Goal: Leave review/rating: Leave review/rating

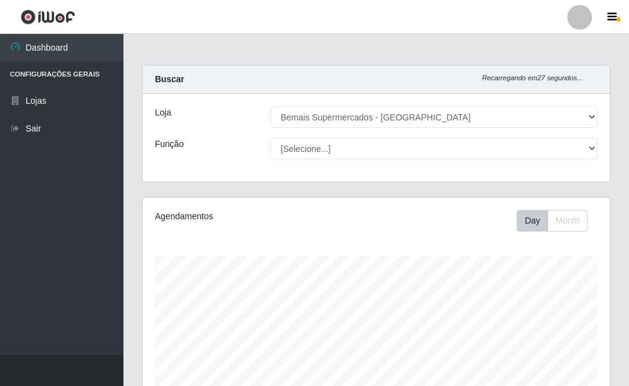
select select "249"
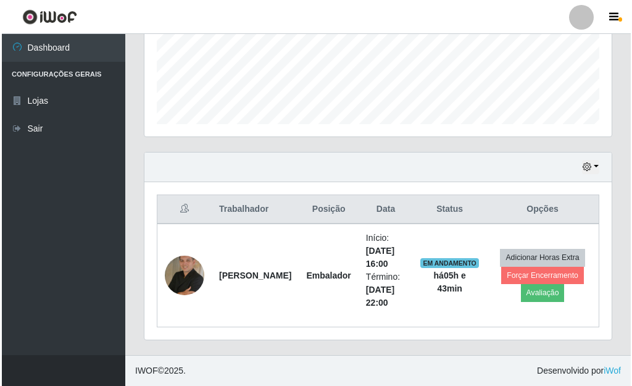
scroll to position [256, 467]
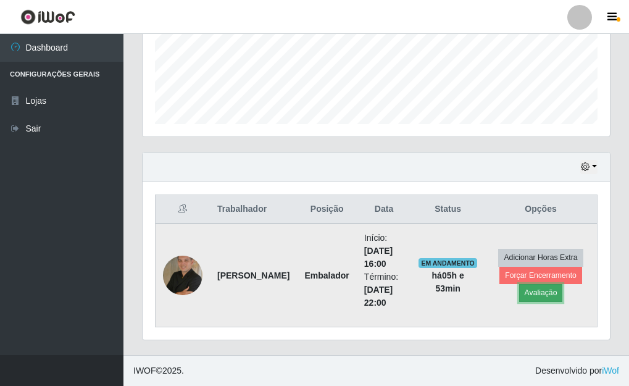
click at [544, 296] on button "Avaliação" at bounding box center [541, 292] width 44 height 17
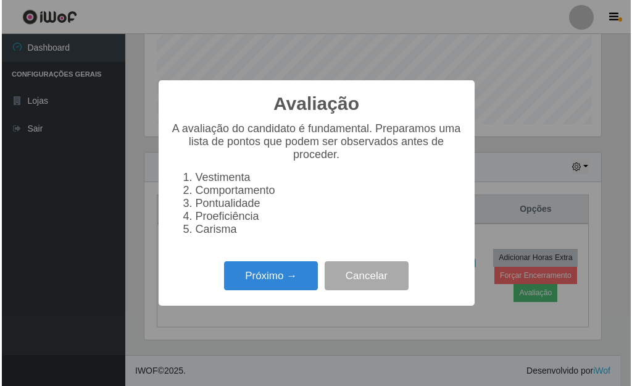
scroll to position [256, 460]
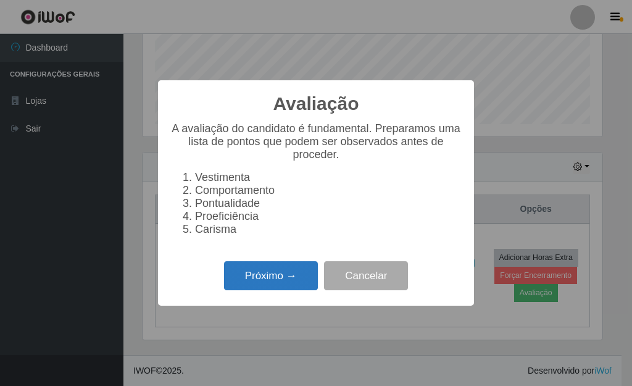
click at [283, 284] on button "Próximo →" at bounding box center [271, 275] width 94 height 29
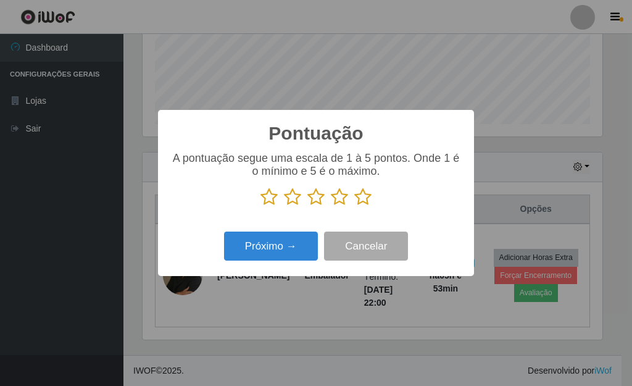
click at [362, 197] on icon at bounding box center [362, 197] width 17 height 19
click at [354, 206] on input "radio" at bounding box center [354, 206] width 0 height 0
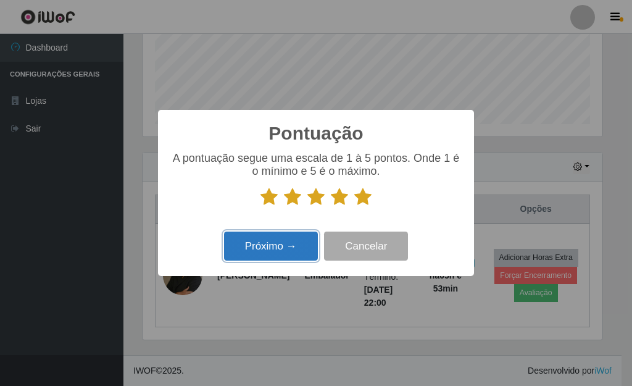
click at [297, 255] on button "Próximo →" at bounding box center [271, 245] width 94 height 29
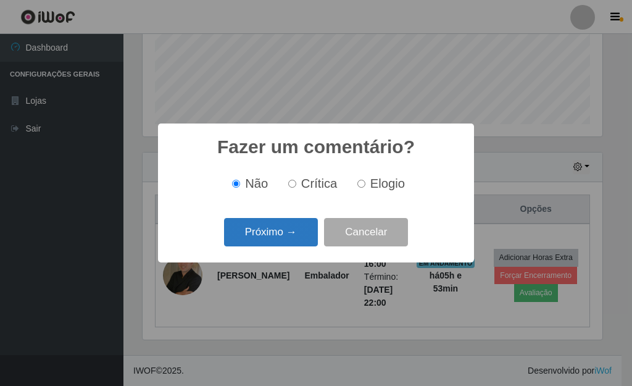
click at [293, 241] on button "Próximo →" at bounding box center [271, 232] width 94 height 29
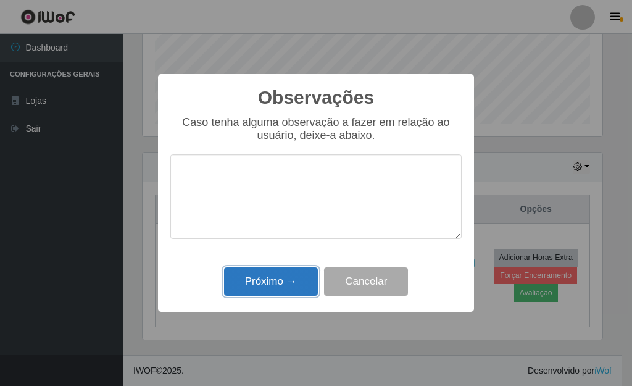
click at [280, 279] on button "Próximo →" at bounding box center [271, 281] width 94 height 29
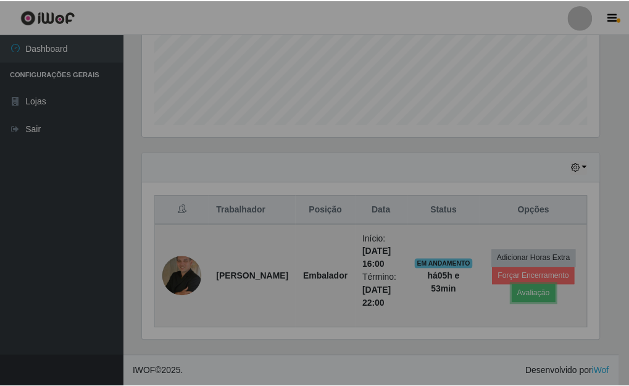
scroll to position [256, 467]
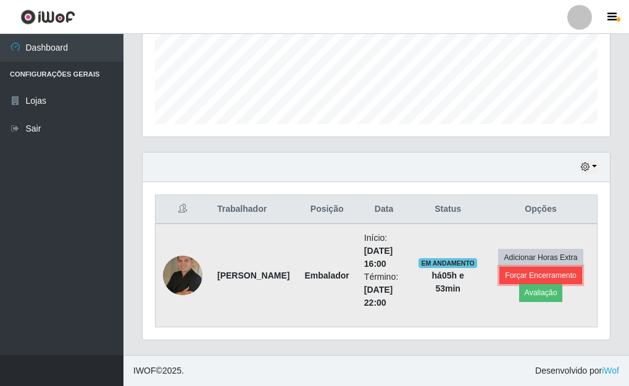
click at [510, 271] on button "Forçar Encerramento" at bounding box center [540, 275] width 83 height 17
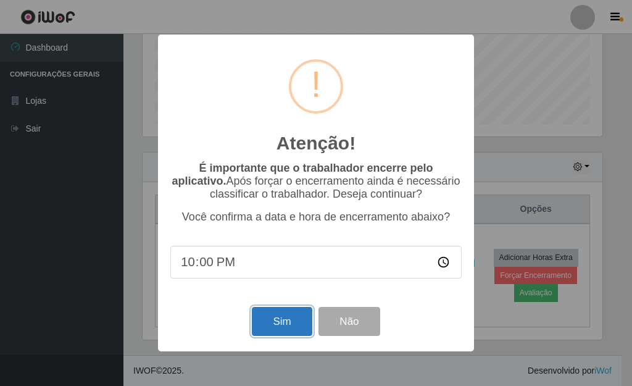
click at [267, 326] on button "Sim" at bounding box center [282, 321] width 60 height 29
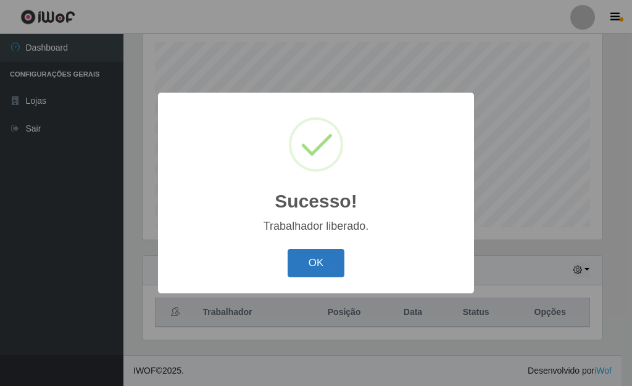
click at [336, 268] on button "OK" at bounding box center [316, 263] width 57 height 29
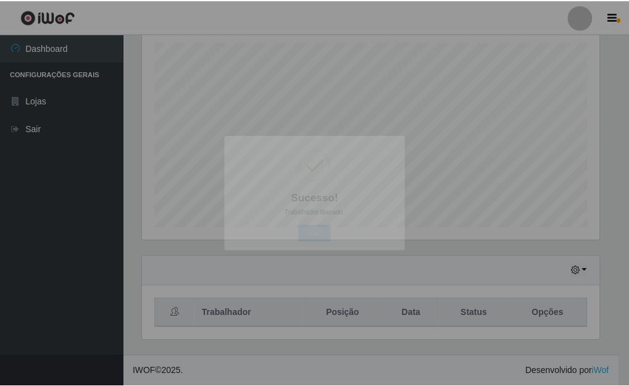
scroll to position [256, 467]
